Goal: Go to known website: Access a specific website the user already knows

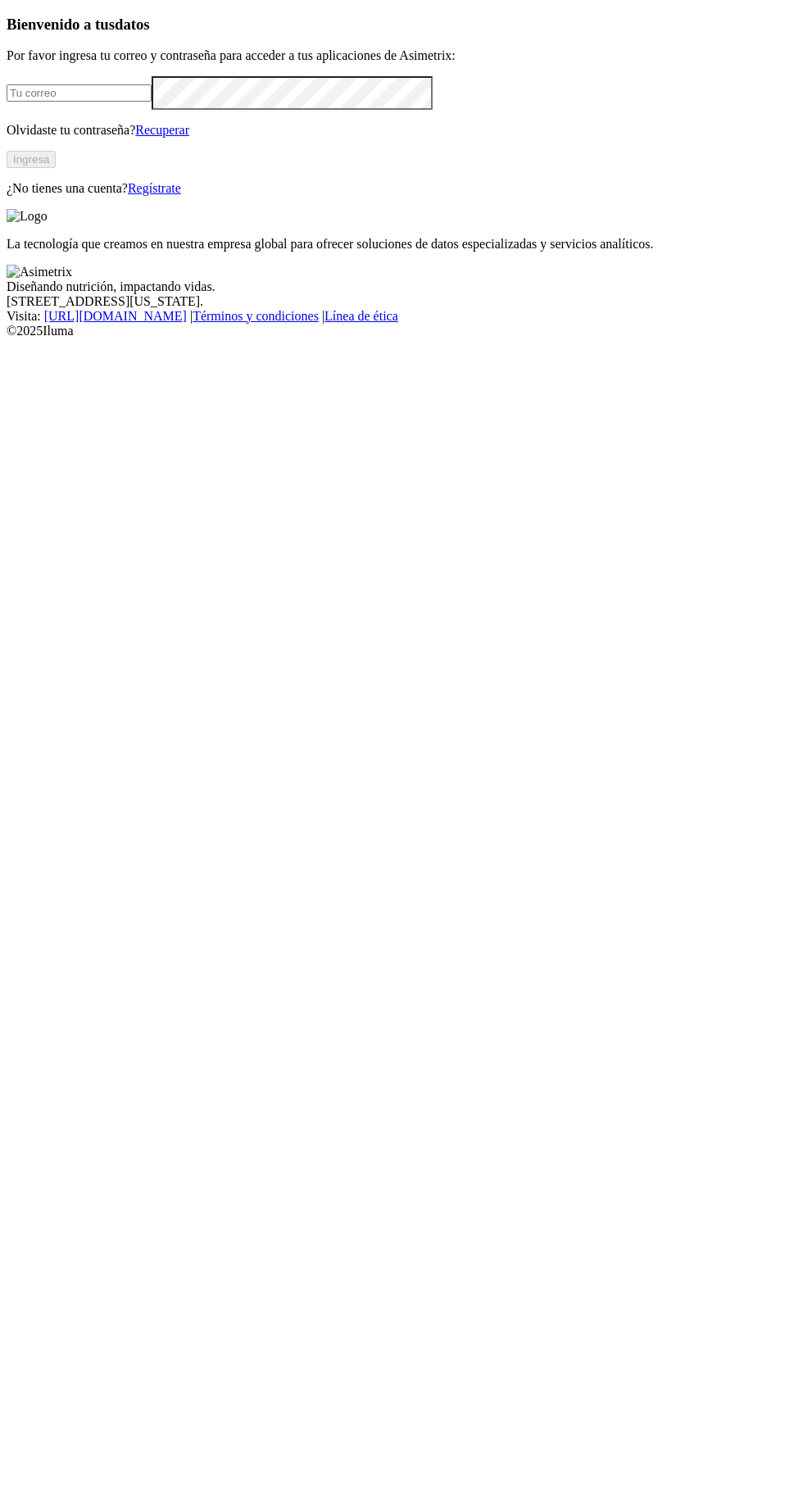
click at [130, 102] on input "email" at bounding box center [79, 93] width 145 height 17
type input "[PERSON_NAME][EMAIL_ADDRESS][PERSON_NAME][DOMAIN_NAME]"
click input "submit" at bounding box center [0, 0] width 0 height 0
